Goal: Use online tool/utility: Utilize a website feature to perform a specific function

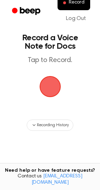
click at [51, 86] on span "button" at bounding box center [49, 86] width 33 height 33
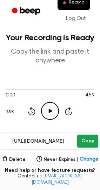
click at [89, 144] on button "Copy" at bounding box center [87, 141] width 21 height 13
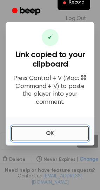
click at [48, 128] on button "OK" at bounding box center [49, 133] width 77 height 15
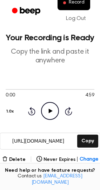
click at [50, 108] on icon "Play Audio" at bounding box center [50, 111] width 18 height 18
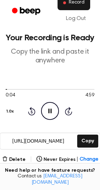
click at [78, 5] on span "Record" at bounding box center [77, 3] width 16 height 6
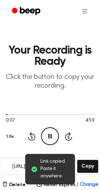
click at [49, 138] on icon "Pause Audio" at bounding box center [50, 136] width 18 height 18
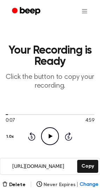
click at [84, 184] on span "Change" at bounding box center [89, 184] width 18 height 7
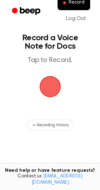
click at [48, 83] on span "button" at bounding box center [50, 87] width 24 height 24
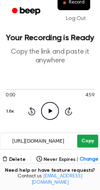
click at [87, 140] on button "Copy" at bounding box center [87, 141] width 21 height 13
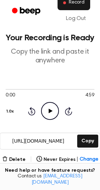
click at [79, 7] on button "Record" at bounding box center [73, 2] width 33 height 15
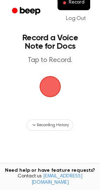
click at [54, 88] on span "button" at bounding box center [50, 86] width 33 height 33
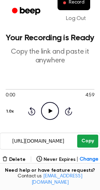
click at [89, 141] on button "Copy" at bounding box center [87, 141] width 21 height 13
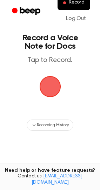
click at [42, 87] on span "button" at bounding box center [50, 87] width 26 height 26
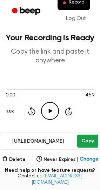
click at [85, 142] on button "Copy" at bounding box center [87, 141] width 21 height 13
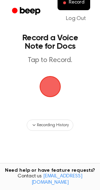
click at [52, 87] on span "button" at bounding box center [50, 87] width 20 height 20
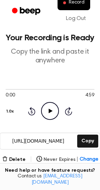
click at [89, 158] on span "Change" at bounding box center [89, 159] width 18 height 7
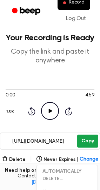
click at [85, 143] on button "Copy" at bounding box center [87, 141] width 21 height 13
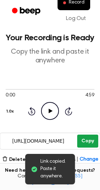
click at [85, 143] on button "Copy" at bounding box center [87, 141] width 21 height 13
